Goal: Information Seeking & Learning: Learn about a topic

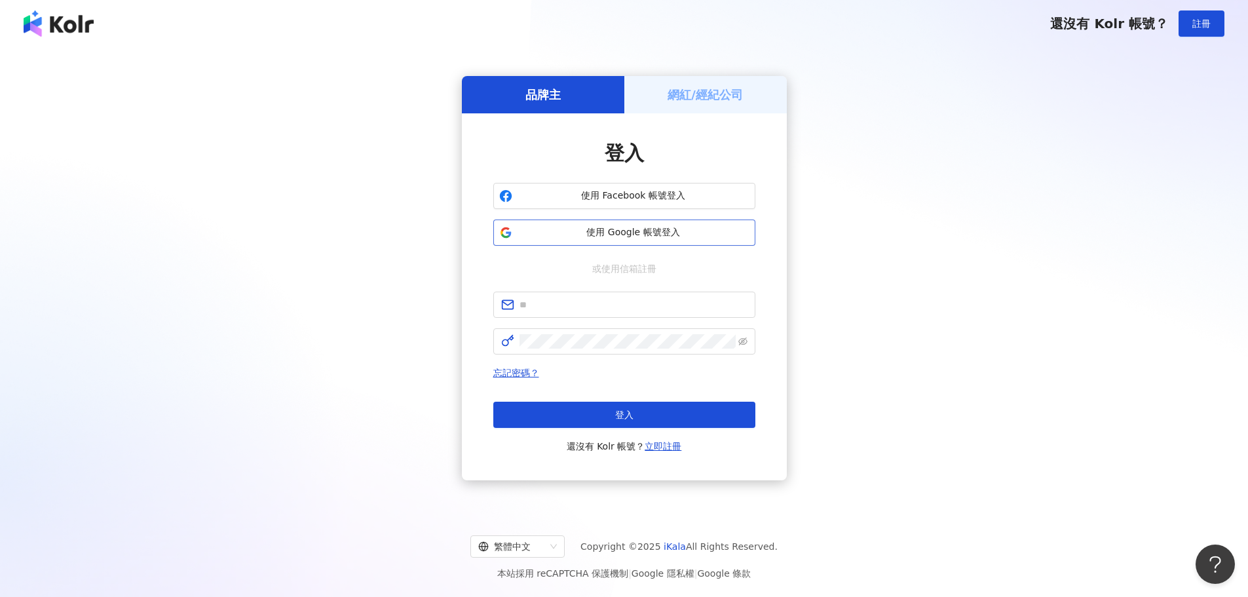
click at [641, 240] on button "使用 Google 帳號登入" at bounding box center [624, 232] width 262 height 26
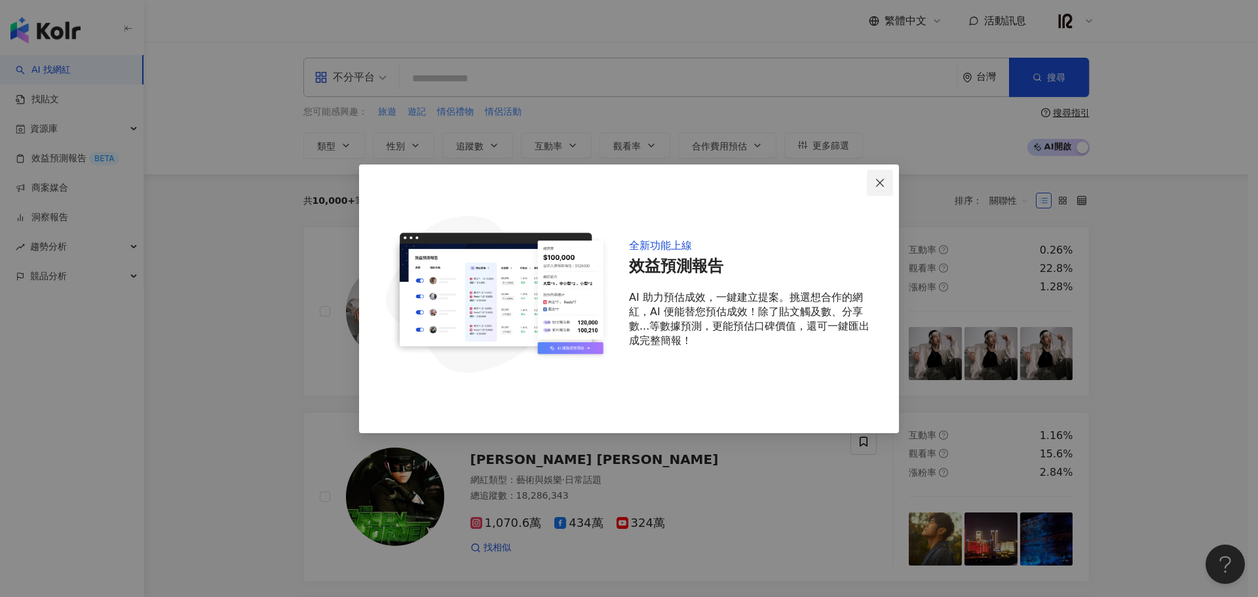
click at [875, 184] on icon "close" at bounding box center [880, 183] width 10 height 10
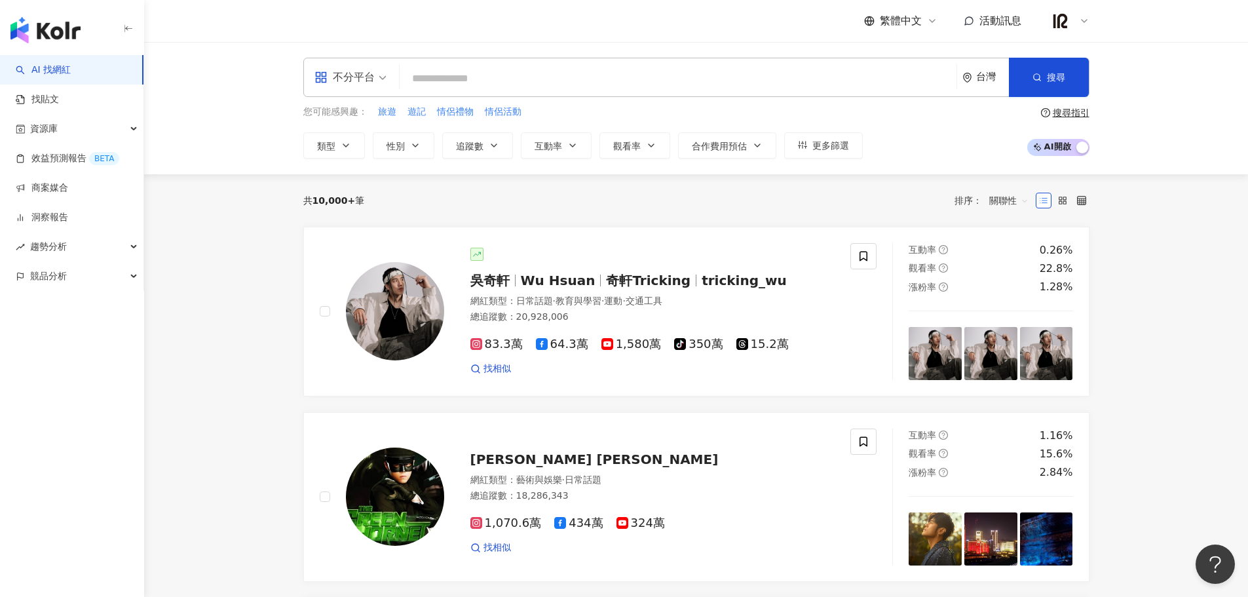
click at [446, 81] on input "search" at bounding box center [678, 78] width 546 height 25
type input "**"
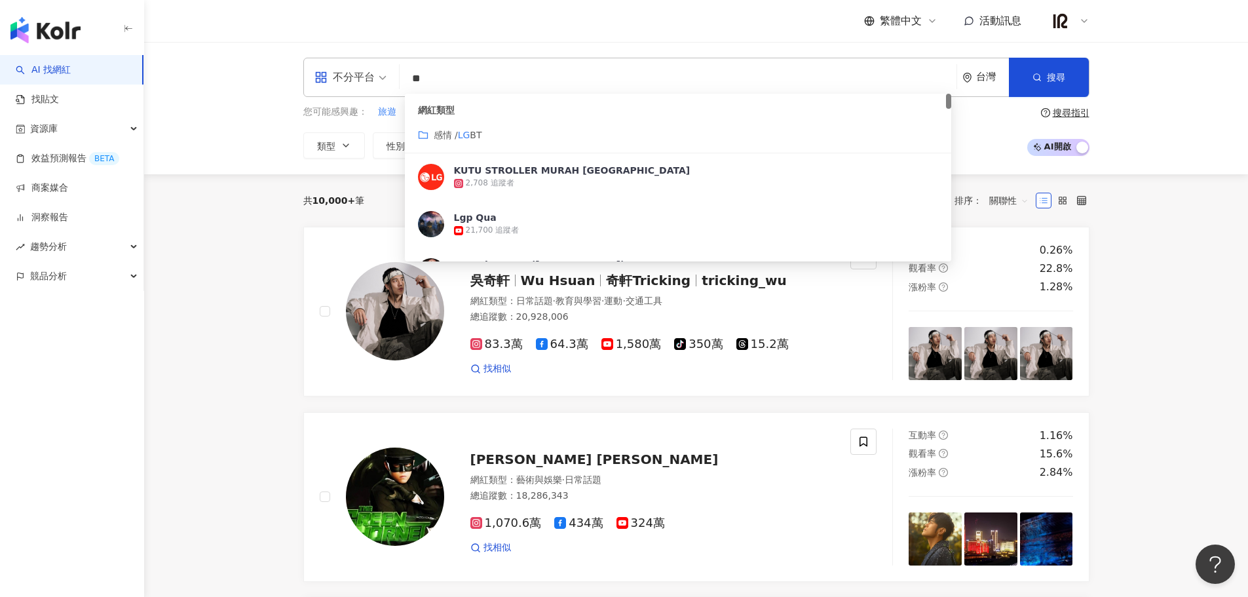
type input "*"
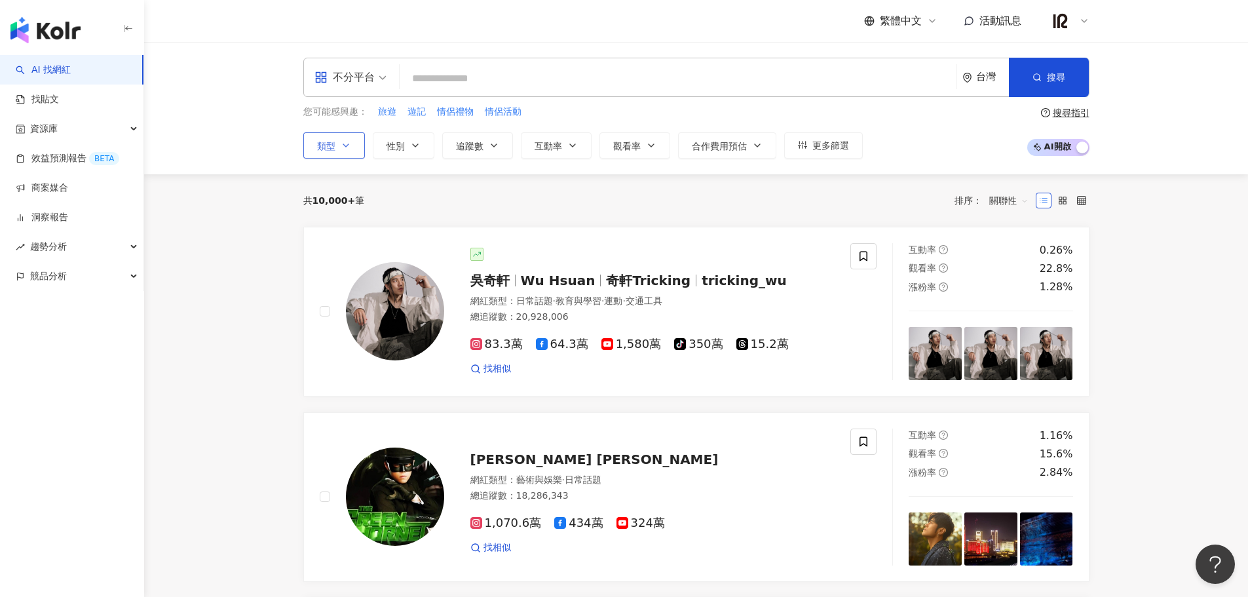
click at [335, 143] on button "類型" at bounding box center [334, 145] width 62 height 26
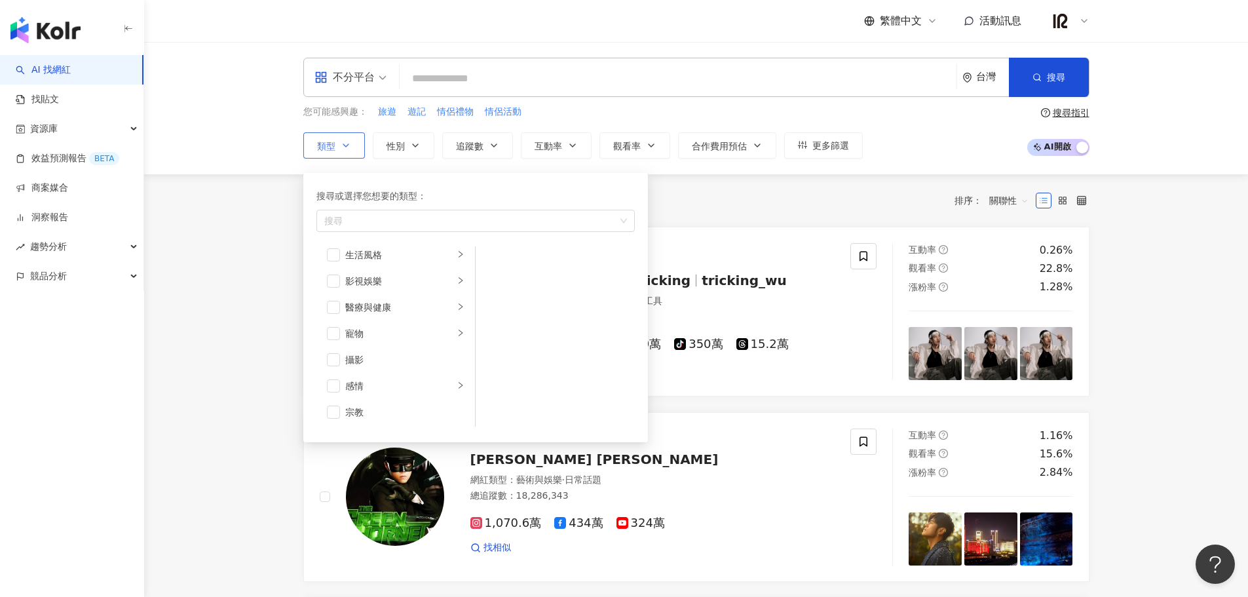
scroll to position [328, 0]
click at [407, 347] on div "感情" at bounding box center [399, 354] width 109 height 14
click at [496, 262] on span "button" at bounding box center [492, 262] width 13 height 13
click at [692, 214] on div "共 10,000+ 筆 排序： 關聯性" at bounding box center [696, 200] width 786 height 52
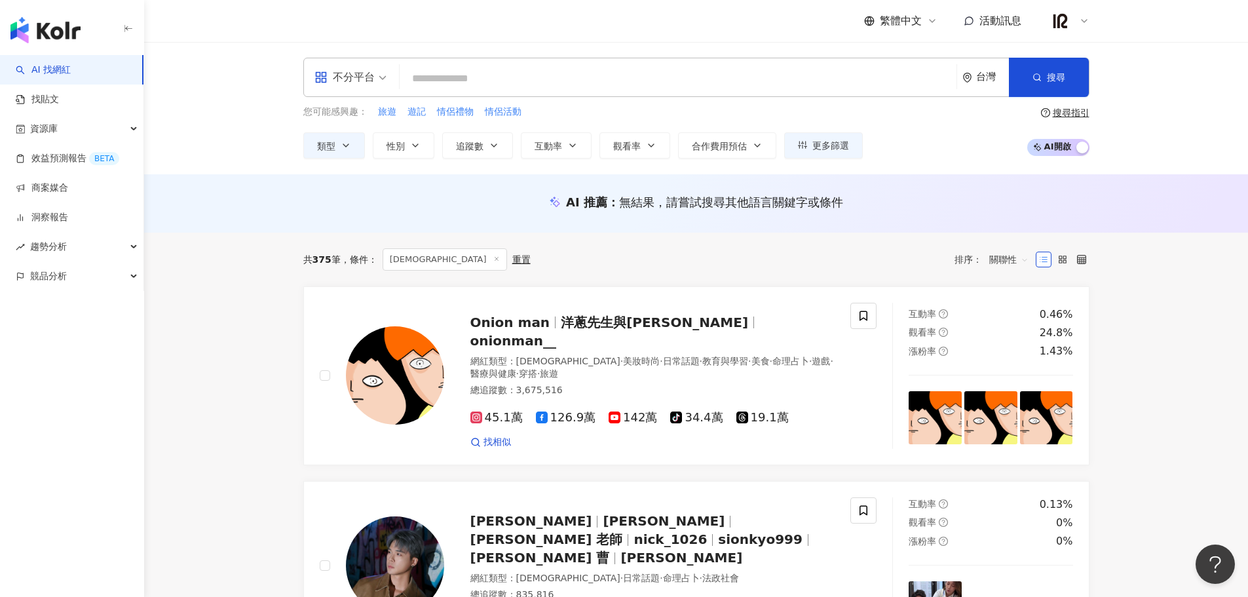
scroll to position [109, 0]
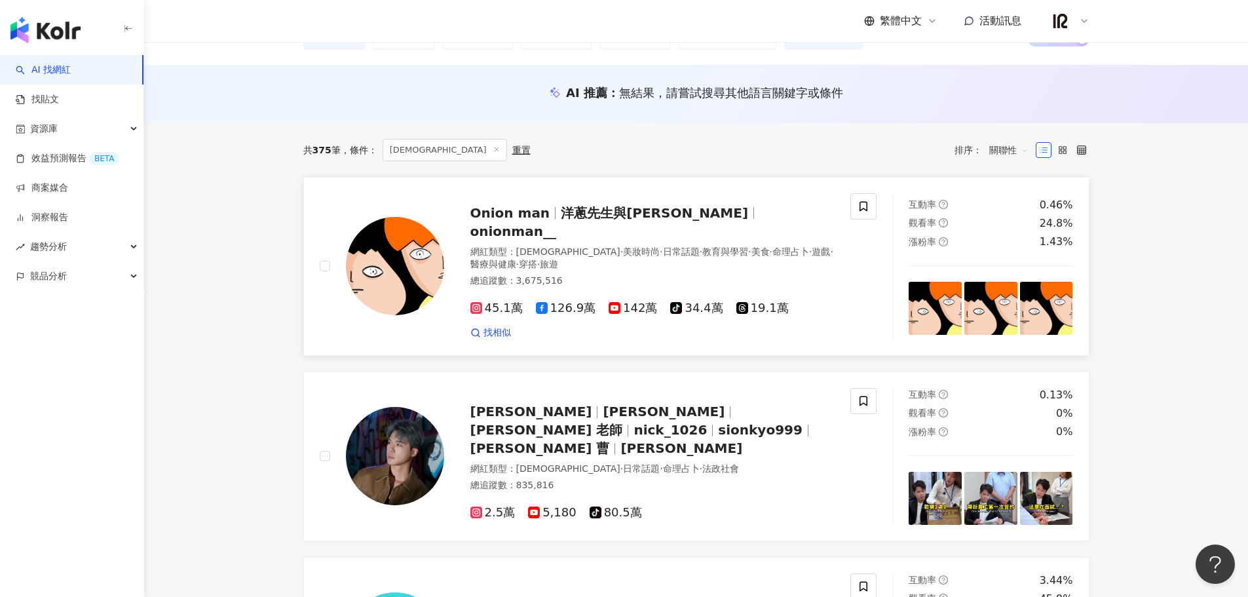
click at [618, 212] on span "洋蔥先生與阿文" at bounding box center [654, 213] width 187 height 16
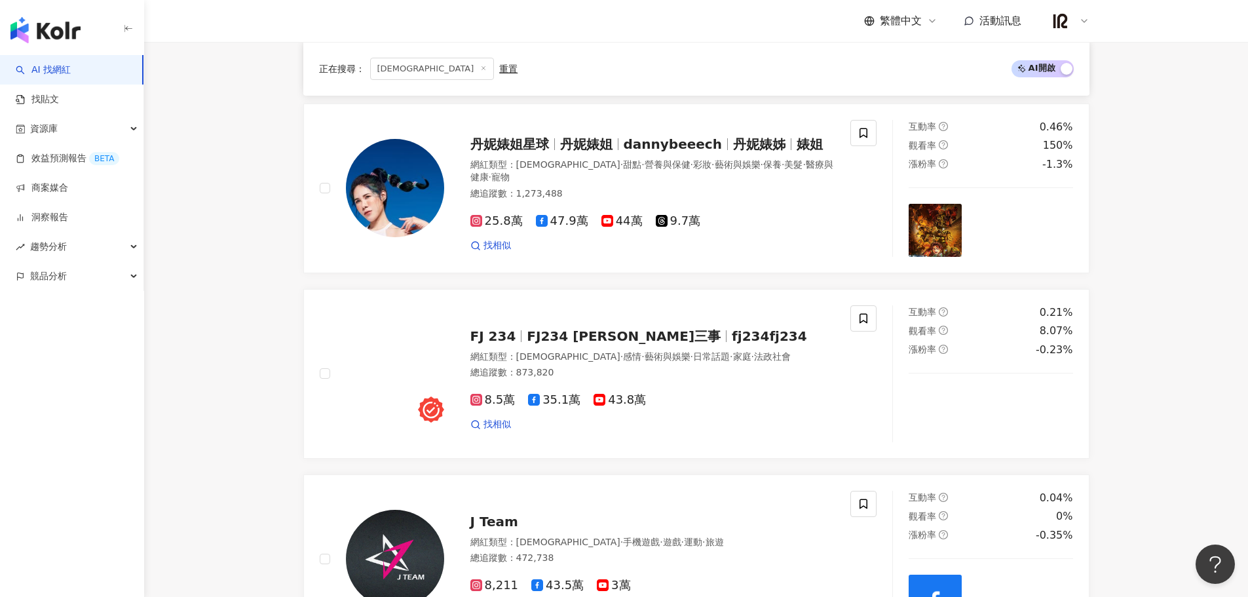
scroll to position [765, 0]
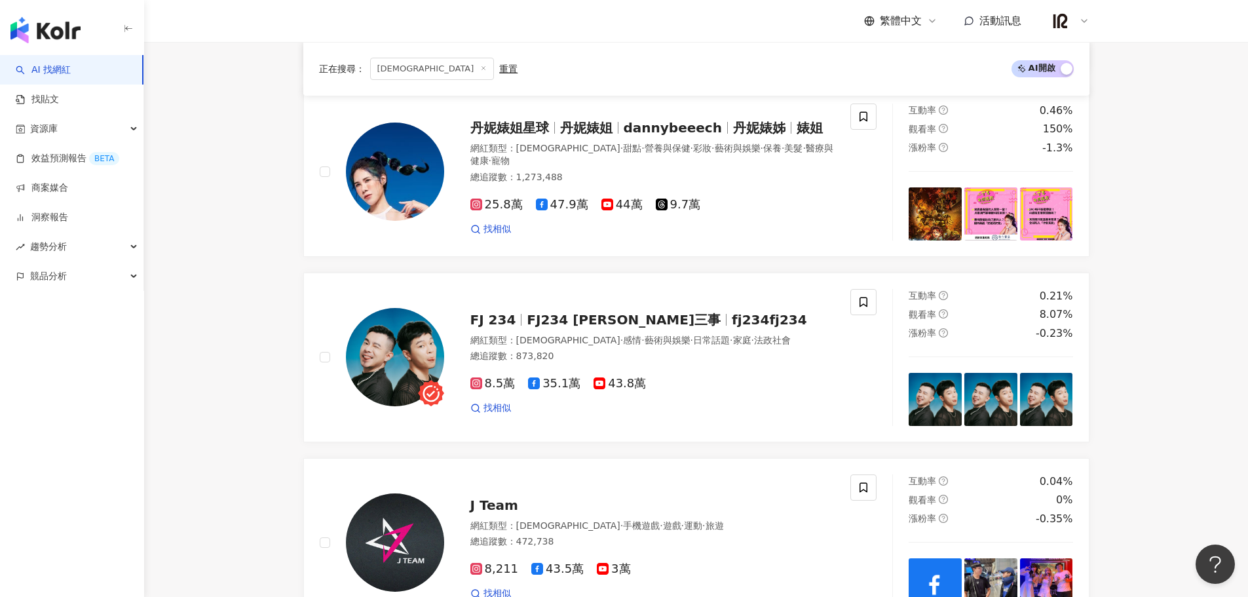
click at [1183, 212] on main "不分平台 台灣 搜尋 customizedTag 網紅類型 感情 / L GBT KUTU STROLLER MURAH MALAYSIA 2,708 追蹤者…" at bounding box center [696, 592] width 1104 height 2630
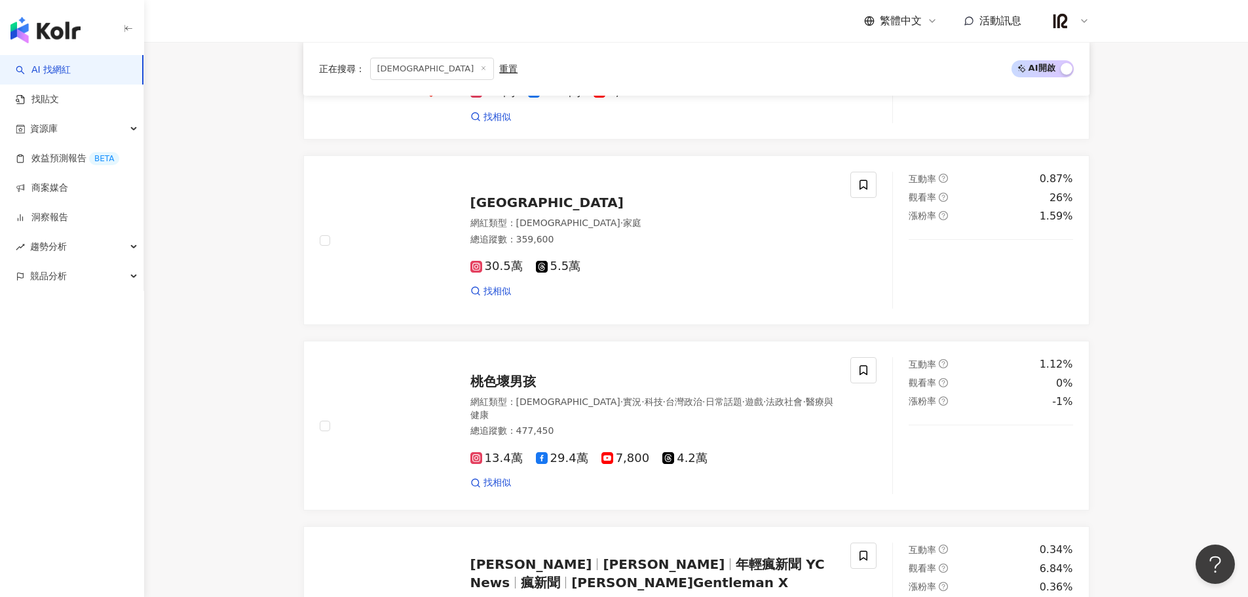
scroll to position [1747, 0]
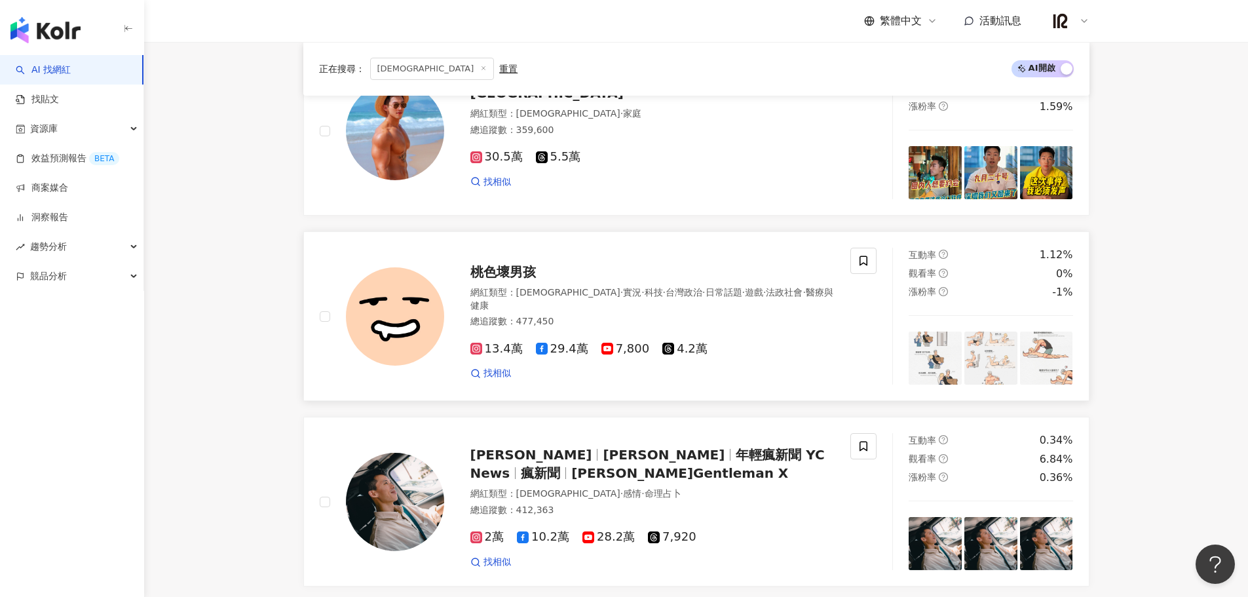
click at [942, 331] on img at bounding box center [935, 357] width 53 height 53
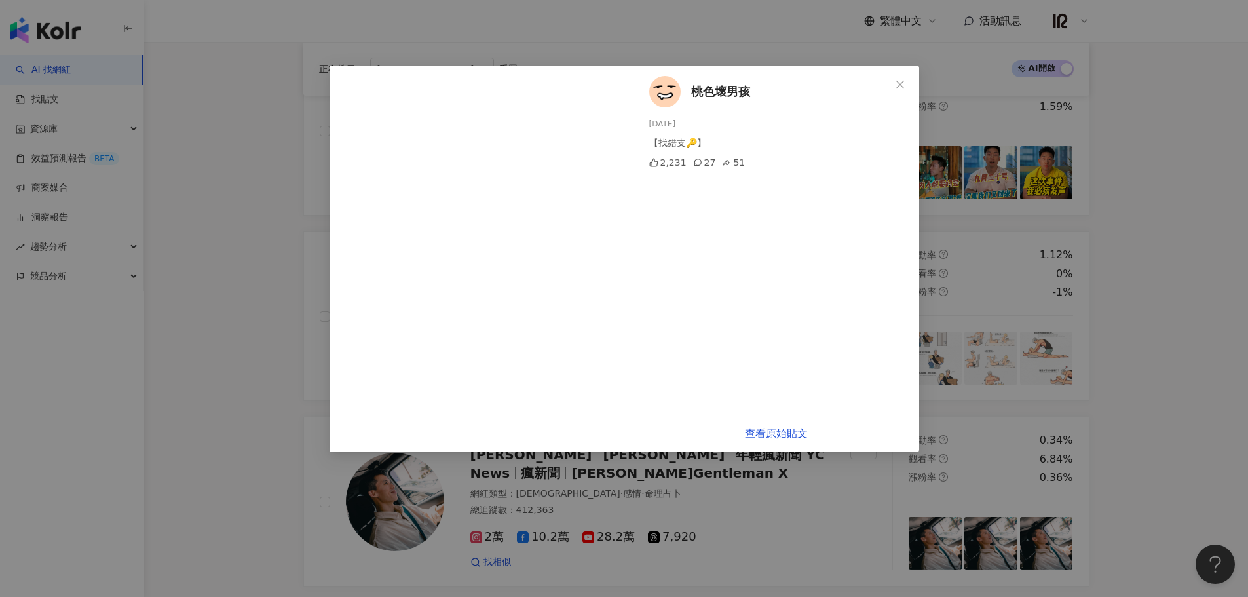
click at [1016, 318] on div "桃色壞男孩 2025/8/11 【找錯支🔑】 2,231 27 51 查看原始貼文" at bounding box center [624, 298] width 1248 height 597
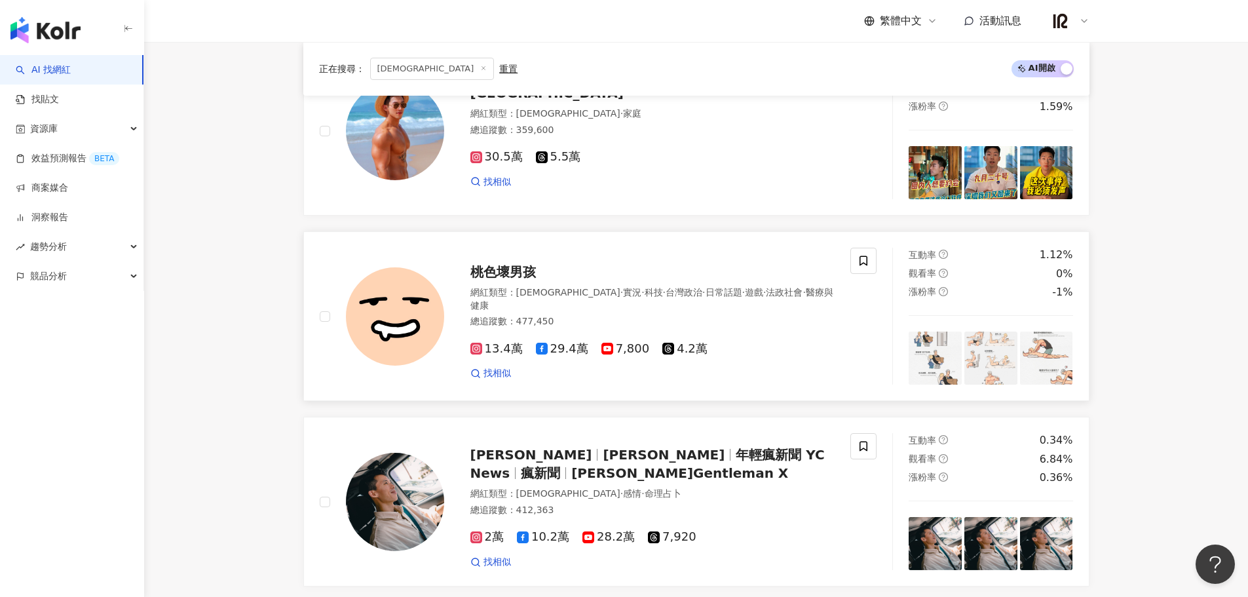
click at [1046, 337] on img at bounding box center [1046, 357] width 53 height 53
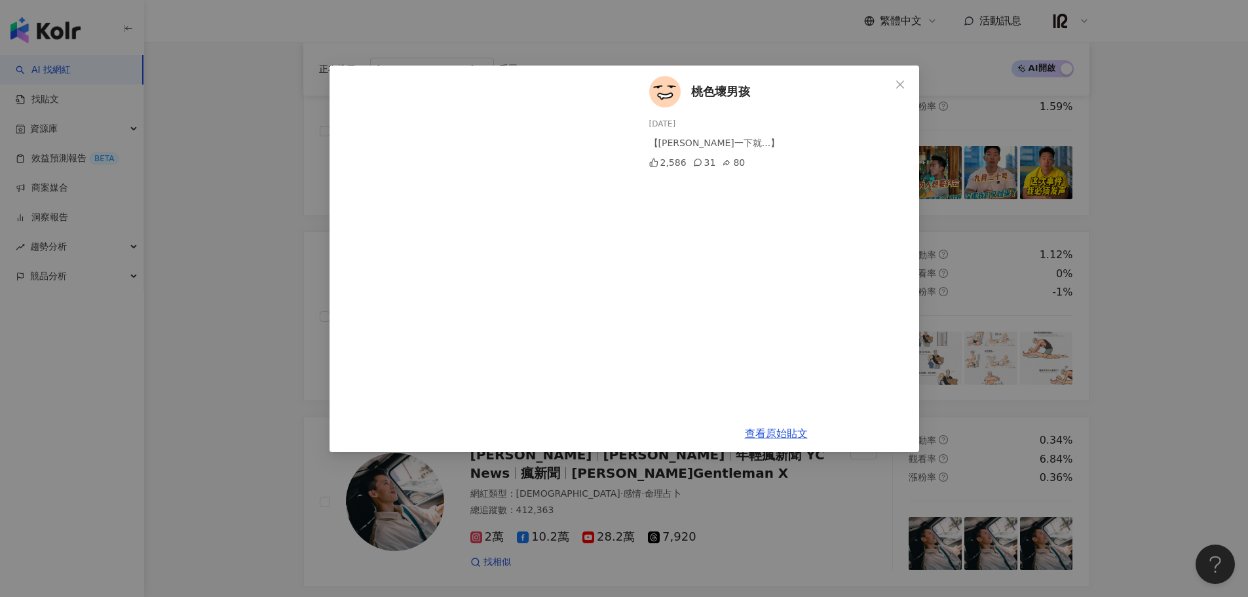
click at [717, 98] on span "桃色壞男孩" at bounding box center [720, 92] width 59 height 18
click at [1159, 161] on div "桃色壞男孩 2025/8/1 【咻一下就...】 2,586 31 80 查看原始貼文" at bounding box center [624, 298] width 1248 height 597
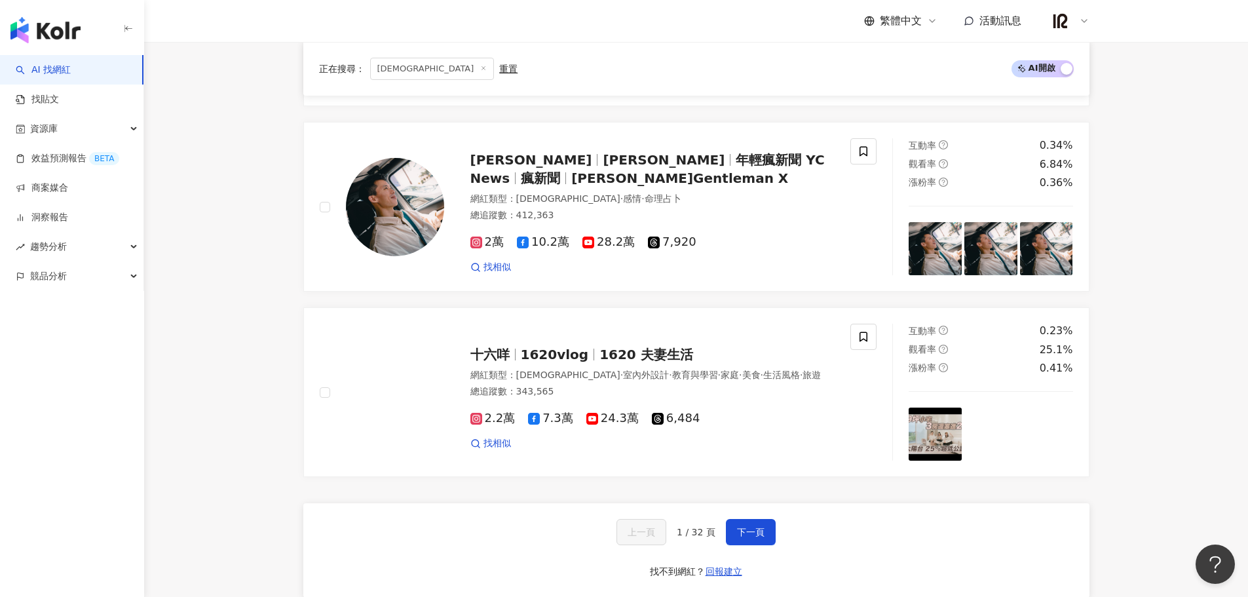
scroll to position [2075, 0]
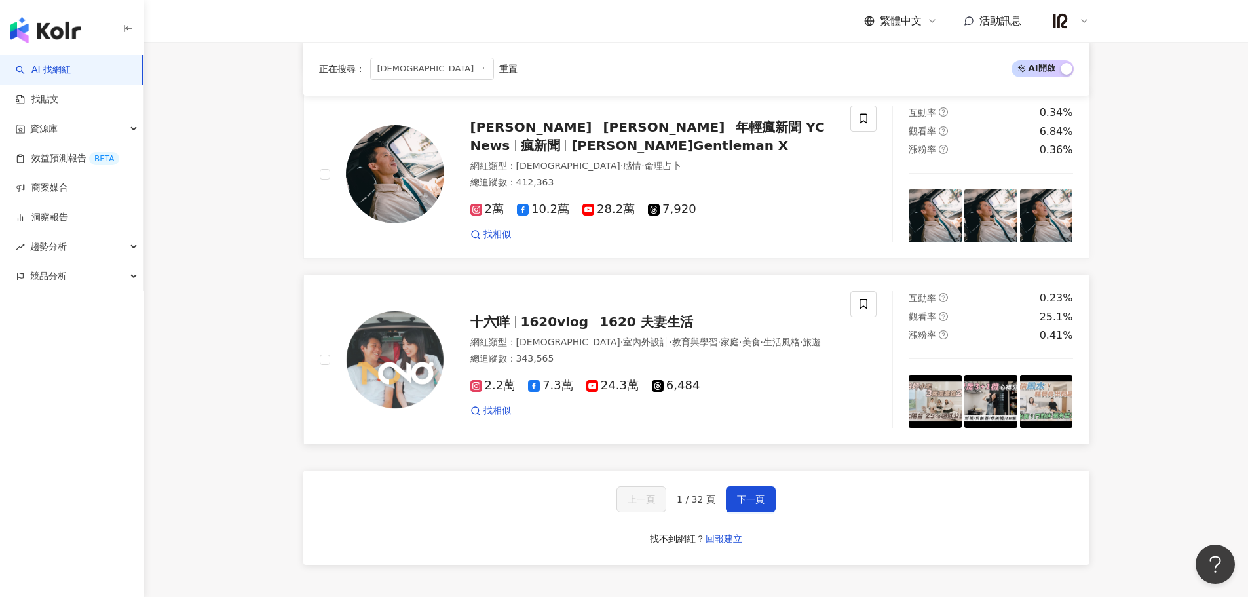
click at [635, 314] on span "1620 夫妻生活" at bounding box center [646, 322] width 94 height 16
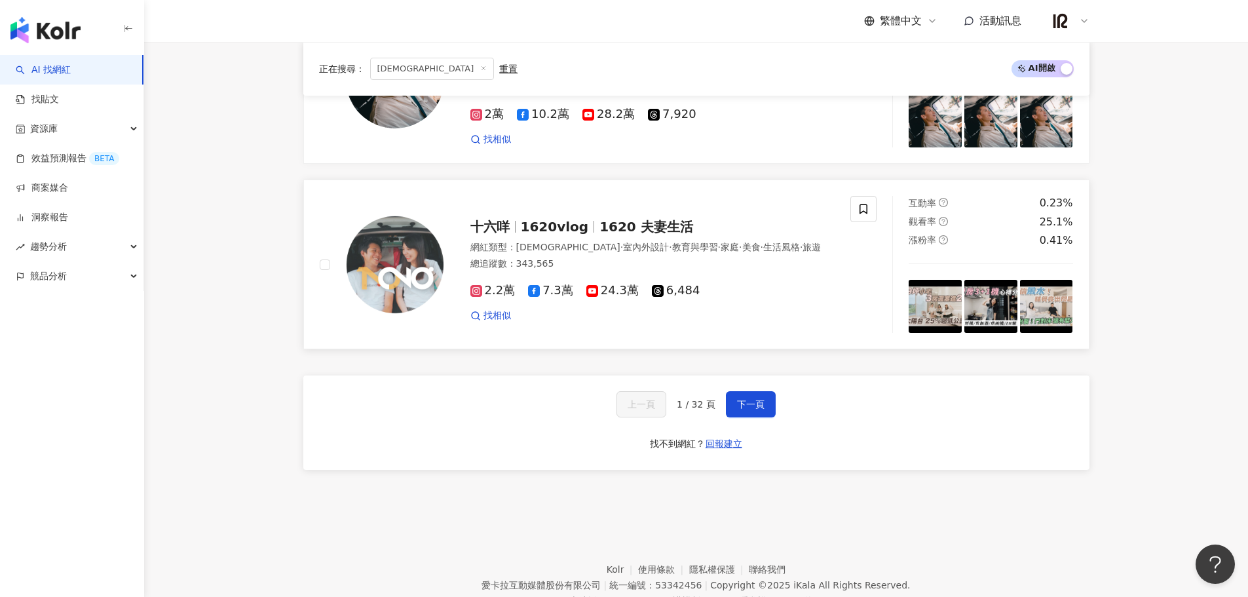
scroll to position [2197, 0]
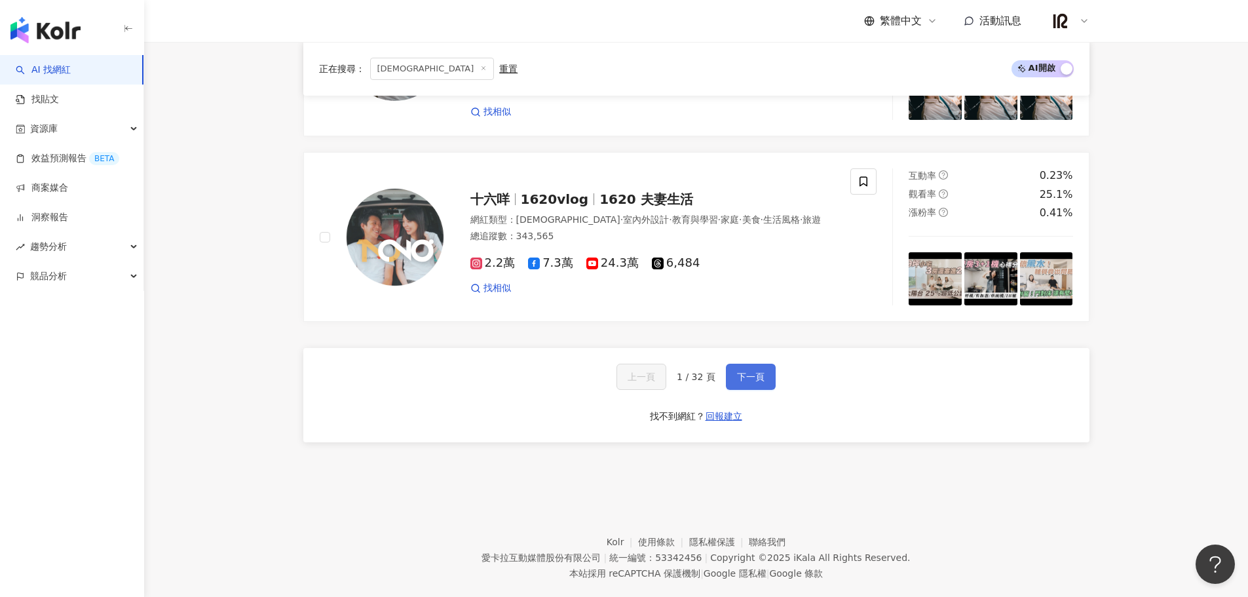
click at [743, 371] on span "下一頁" at bounding box center [751, 376] width 28 height 10
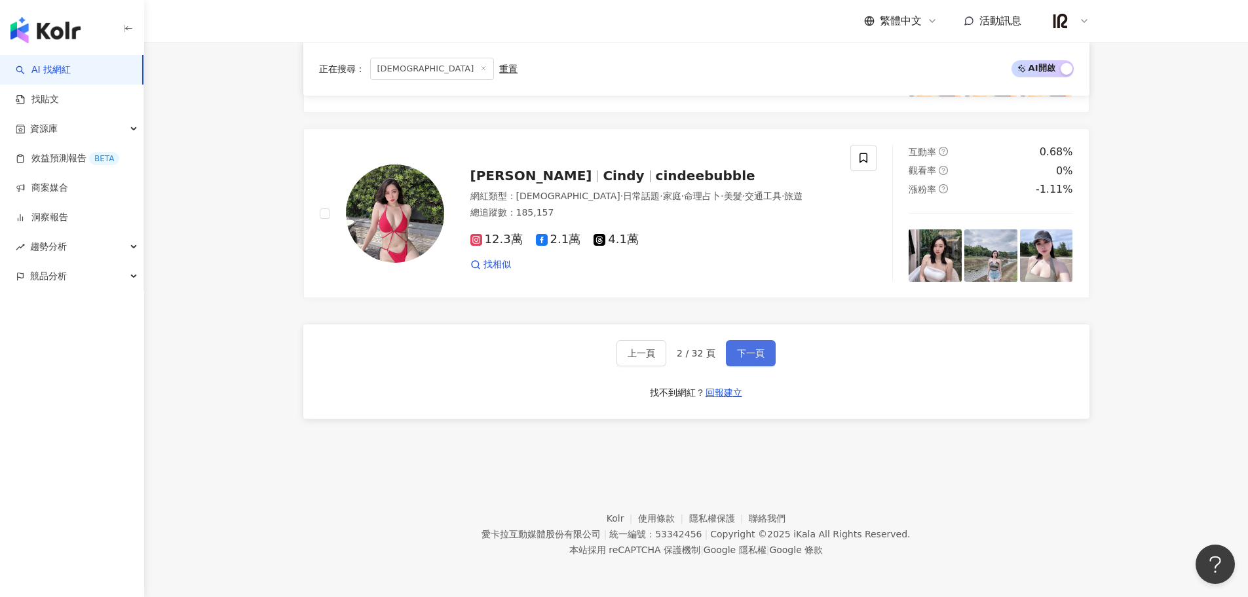
click at [745, 362] on button "下一頁" at bounding box center [751, 353] width 50 height 26
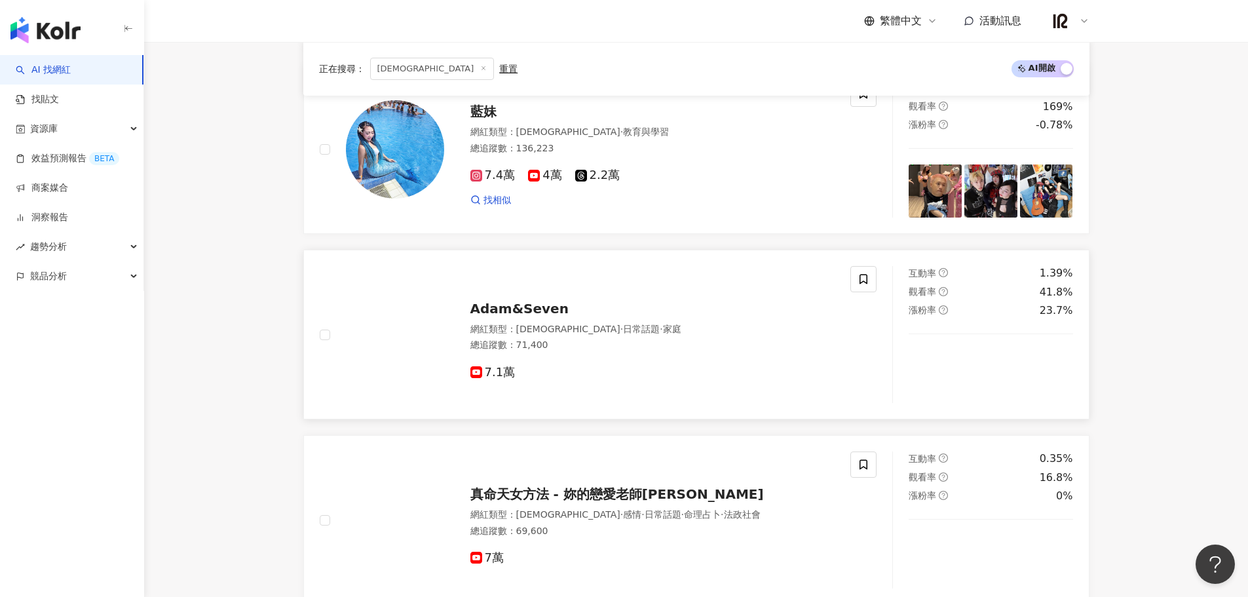
scroll to position [1965, 0]
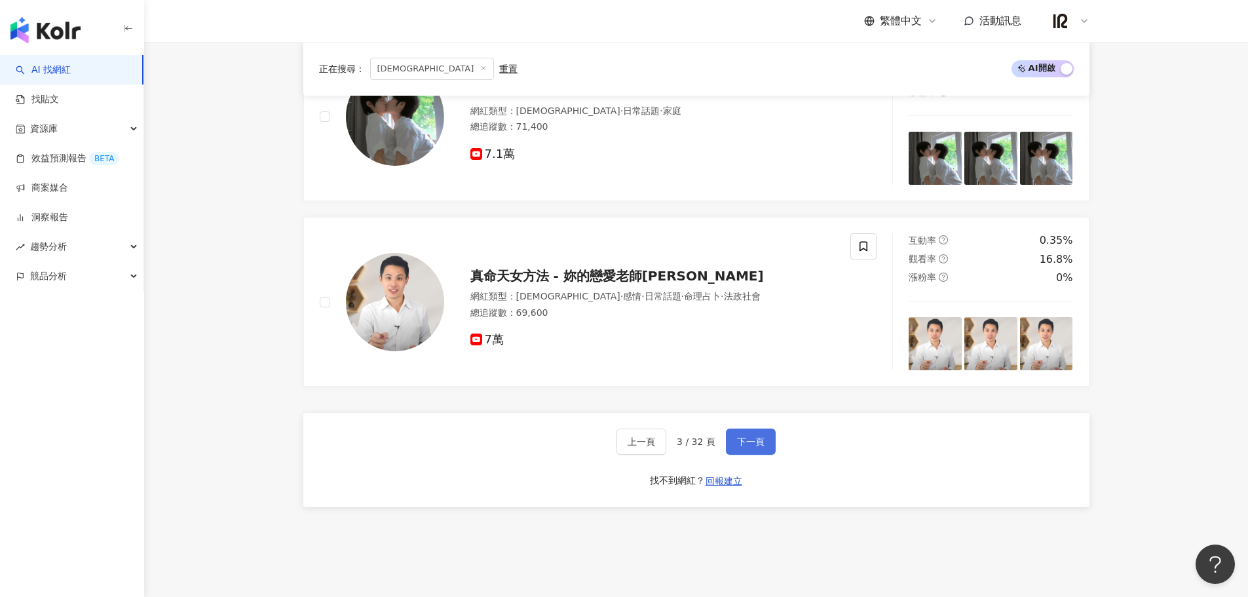
click at [744, 434] on button "下一頁" at bounding box center [751, 441] width 50 height 26
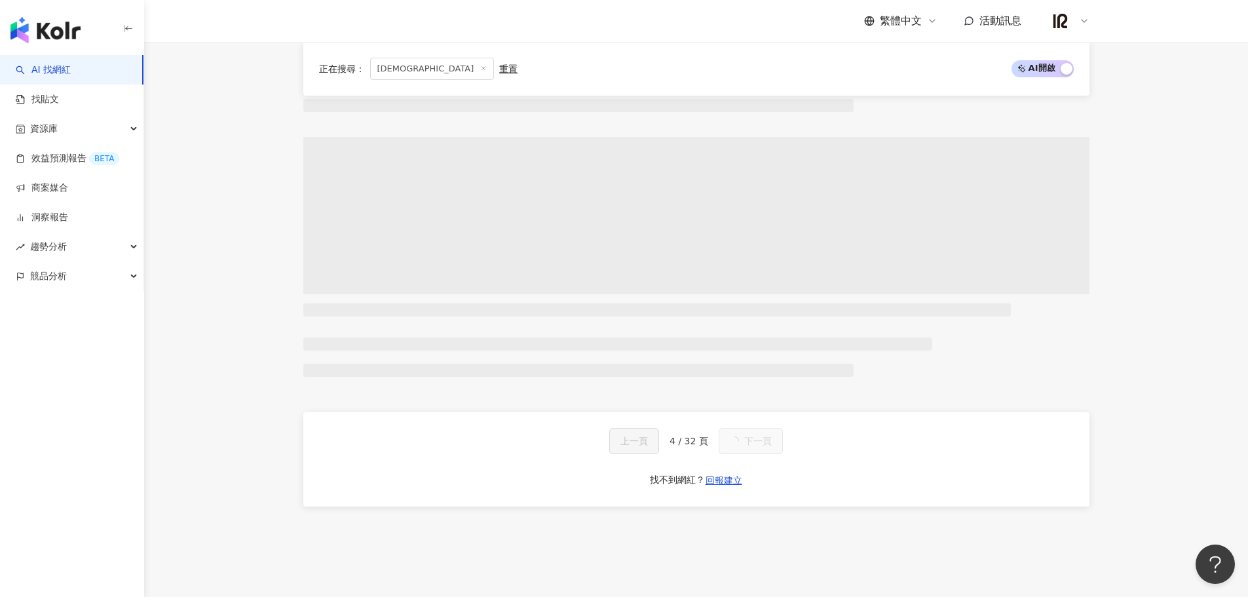
scroll to position [2221, 0]
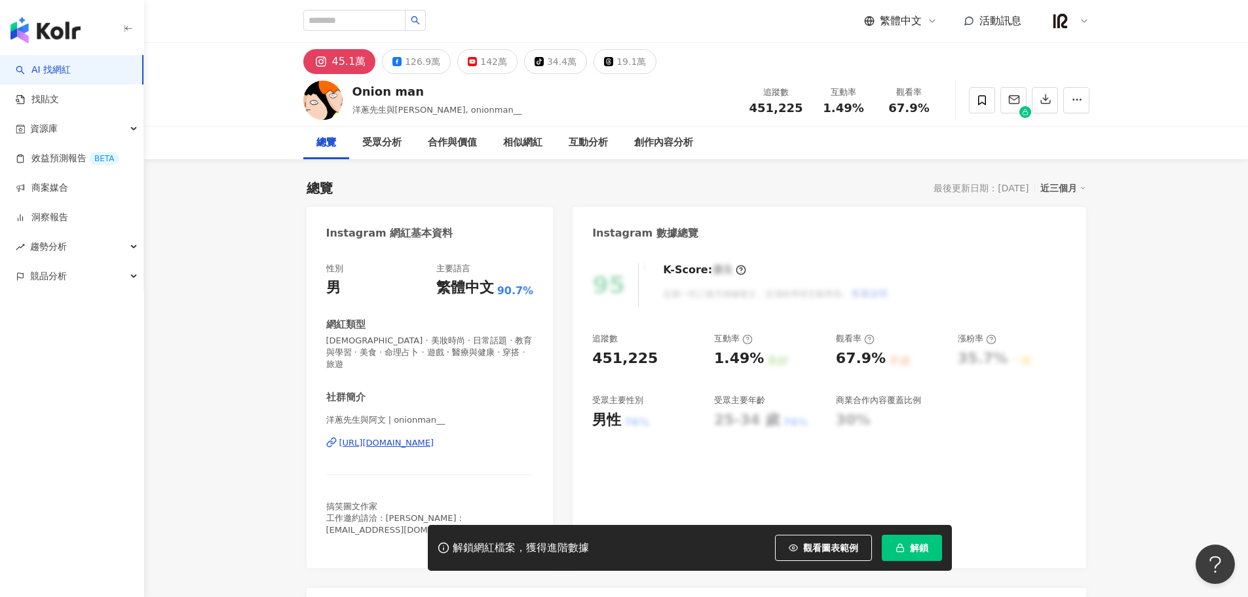
click at [434, 437] on div "https://www.instagram.com/onionman__/" at bounding box center [386, 443] width 95 height 12
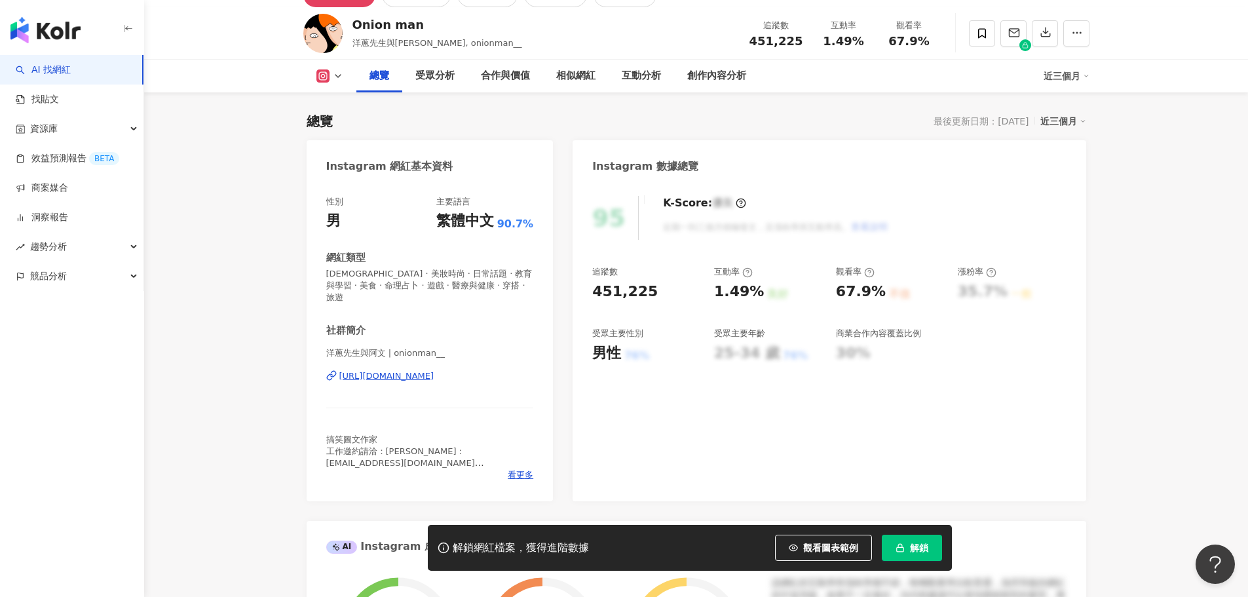
scroll to position [218, 0]
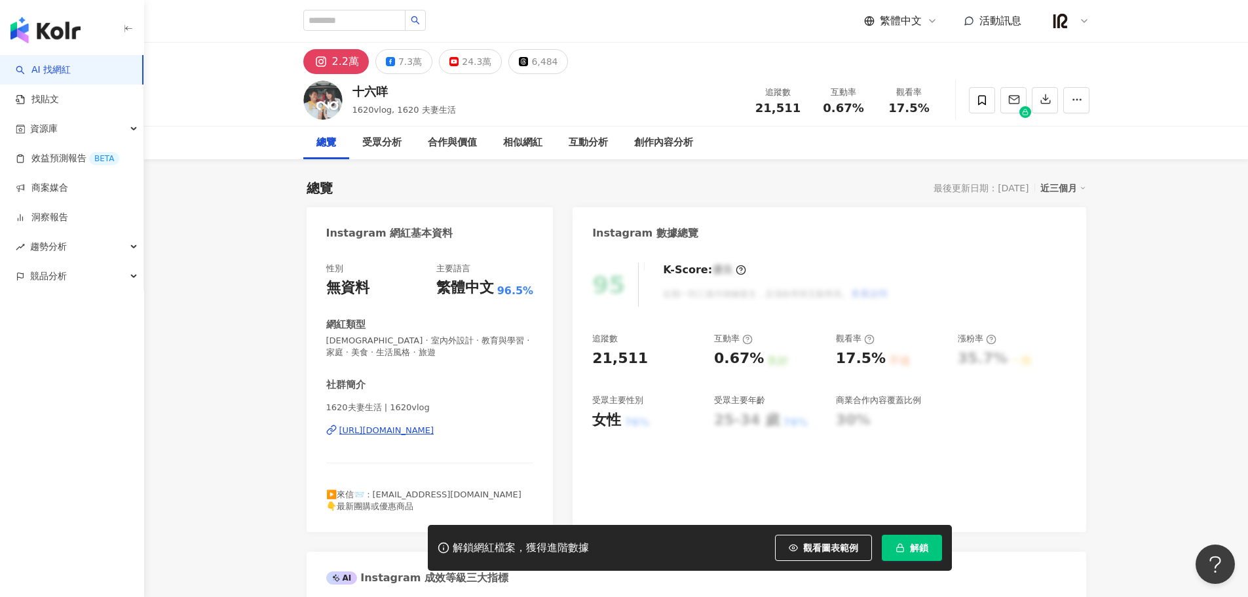
click at [434, 434] on div "[URL][DOMAIN_NAME]" at bounding box center [386, 431] width 95 height 12
